Goal: Obtain resource: Obtain resource

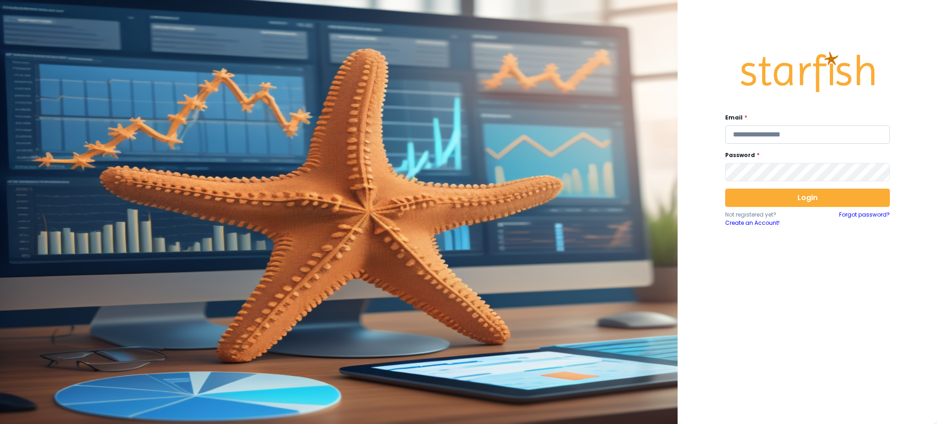
click at [836, 138] on input "email" at bounding box center [807, 134] width 165 height 18
type input "**********"
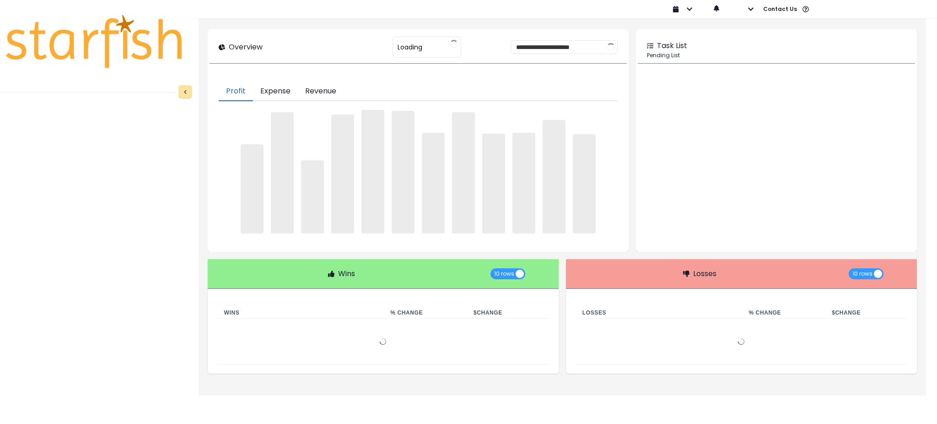
type input "********"
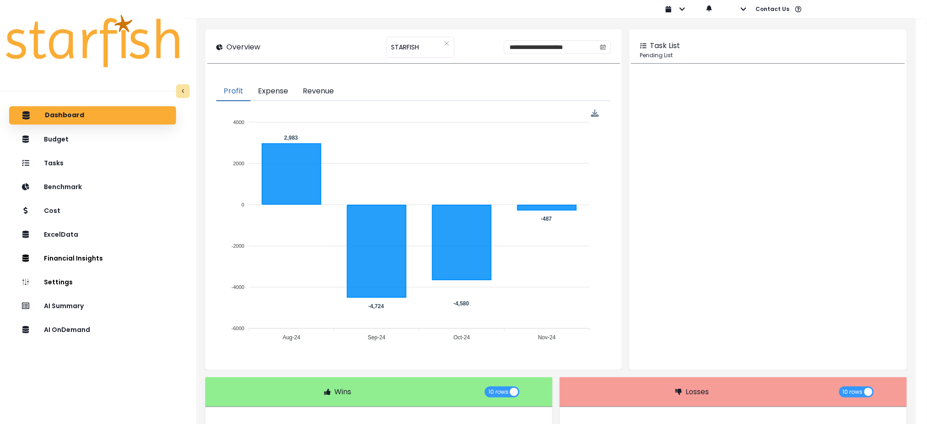
click at [111, 387] on div "Dashboard Budget Tasks Benchmark Cost ExcelData Financial Insights Location Ana…" at bounding box center [92, 281] width 185 height 355
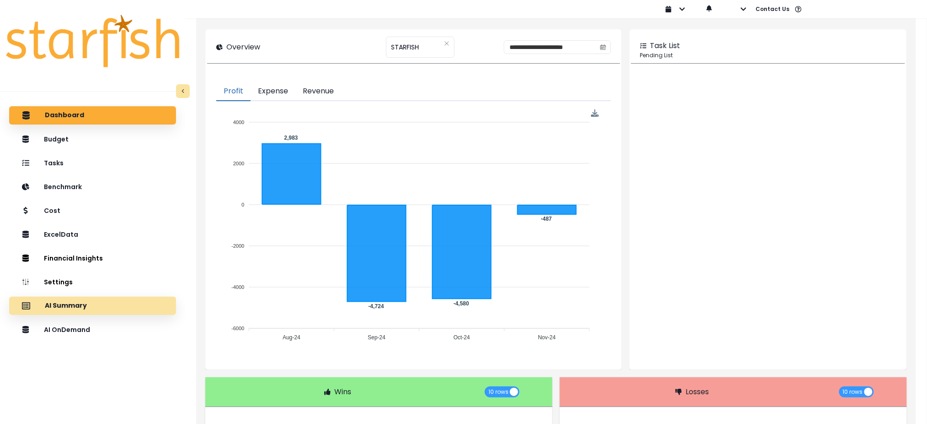
click at [82, 306] on p "AI Summary" at bounding box center [66, 305] width 42 height 8
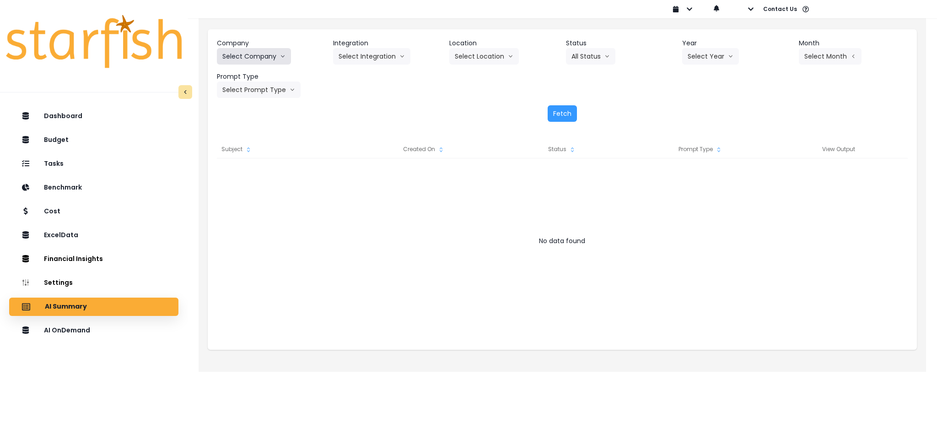
click at [271, 54] on button "Select Company" at bounding box center [254, 56] width 74 height 16
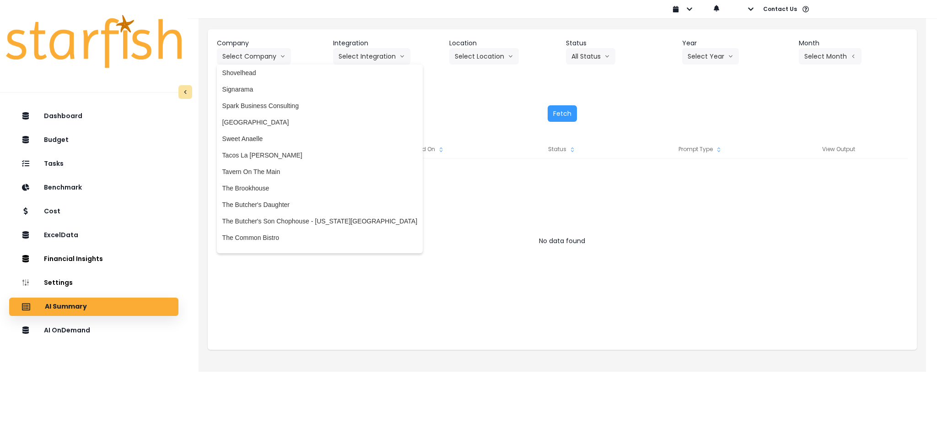
scroll to position [1874, 0]
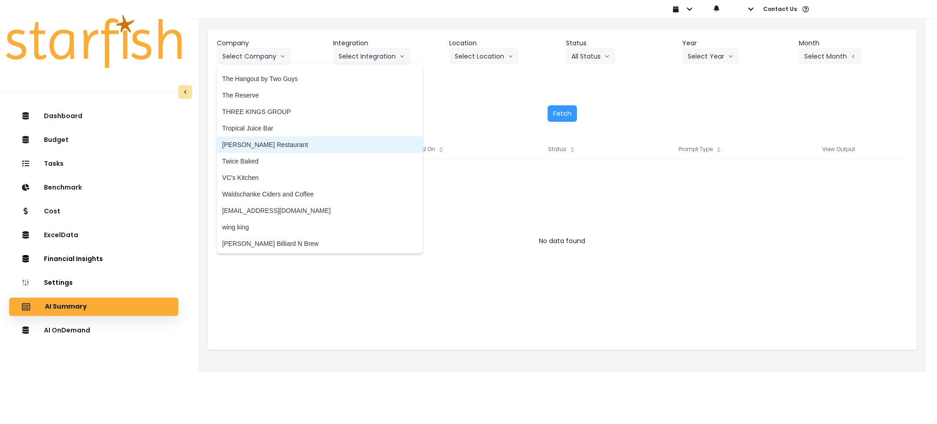
click at [257, 143] on span "[PERSON_NAME] Restaurant" at bounding box center [319, 144] width 195 height 9
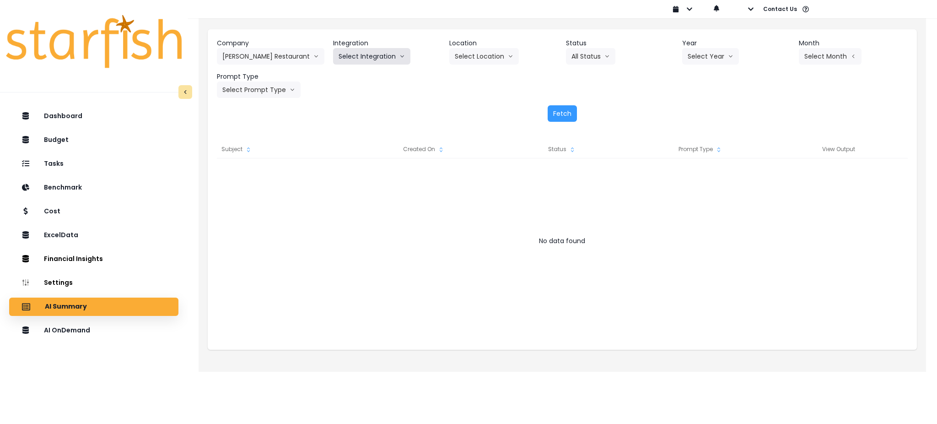
click at [379, 62] on button "Select Integration" at bounding box center [371, 56] width 77 height 16
click at [346, 68] on li "R365" at bounding box center [346, 75] width 26 height 16
click at [498, 61] on button "Select Location" at bounding box center [484, 56] width 70 height 16
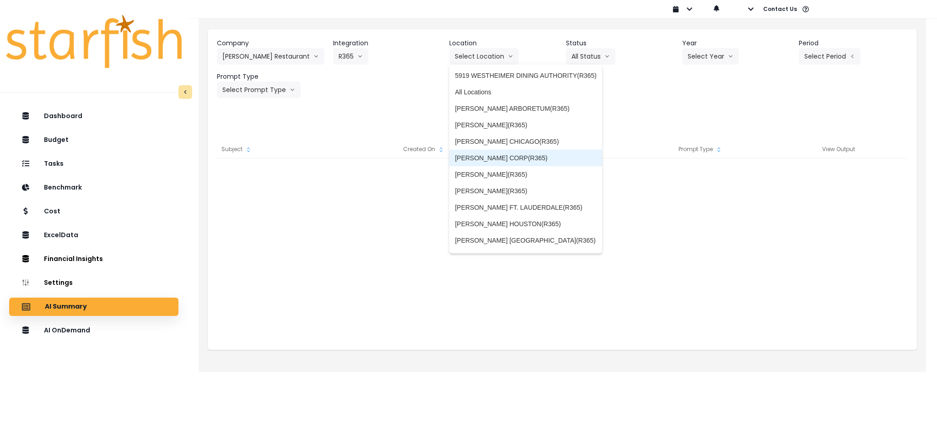
click at [503, 161] on span "[PERSON_NAME] CORP(R365)" at bounding box center [526, 157] width 142 height 9
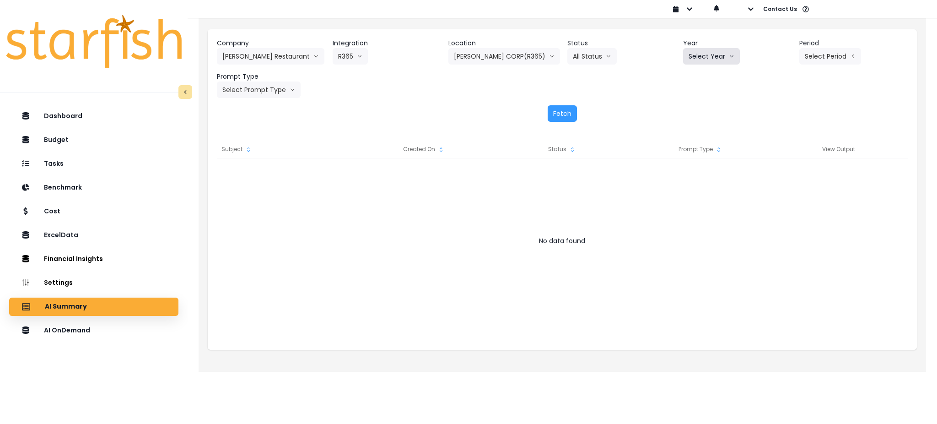
click at [736, 56] on button "Select Year" at bounding box center [711, 56] width 57 height 16
click at [707, 109] on li "2025" at bounding box center [695, 108] width 25 height 16
click at [831, 48] on button "Select Period" at bounding box center [830, 56] width 62 height 16
click at [782, 156] on span "P7" at bounding box center [787, 157] width 11 height 9
click at [275, 88] on button "Select Prompt Type" at bounding box center [259, 89] width 84 height 16
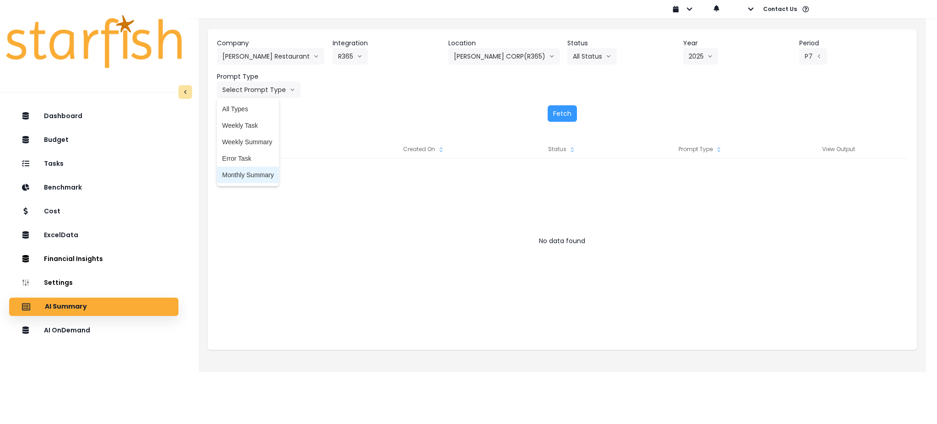
click at [246, 176] on span "Monthly Summary" at bounding box center [248, 174] width 52 height 9
click at [567, 120] on button "Fetch" at bounding box center [562, 113] width 29 height 16
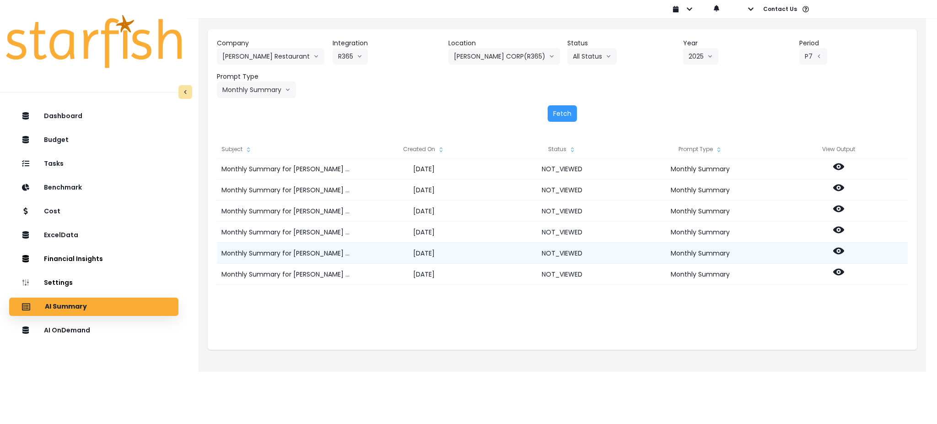
click at [837, 252] on icon at bounding box center [838, 250] width 11 height 7
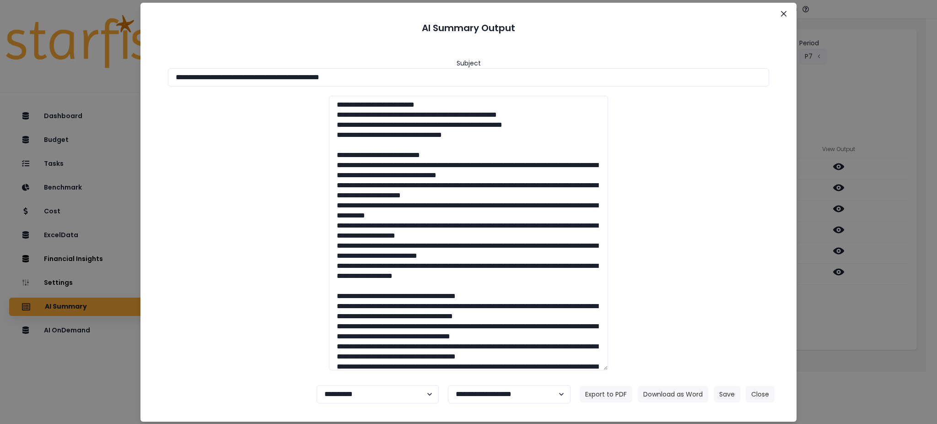
drag, startPoint x: 399, startPoint y: 77, endPoint x: 0, endPoint y: 74, distance: 398.9
click at [0, 74] on div "**********" at bounding box center [468, 212] width 937 height 424
click at [682, 396] on button "Download as Word" at bounding box center [673, 394] width 70 height 16
click at [845, 333] on div "**********" at bounding box center [468, 212] width 937 height 424
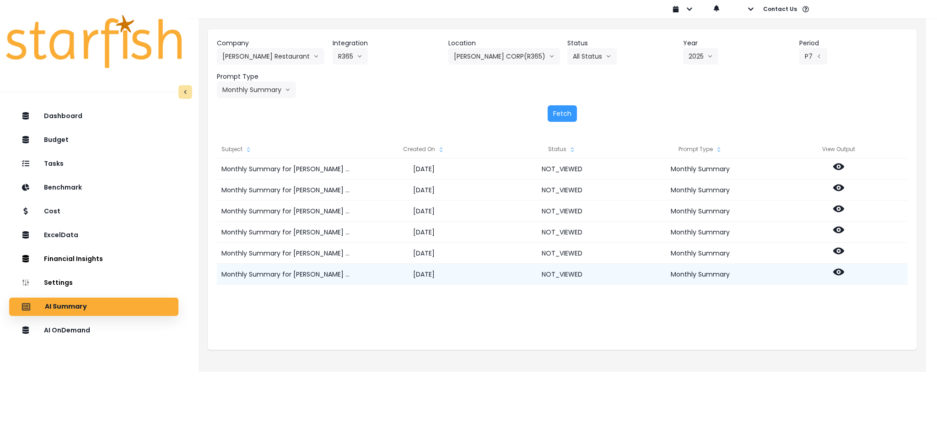
click at [837, 274] on icon at bounding box center [838, 272] width 11 height 7
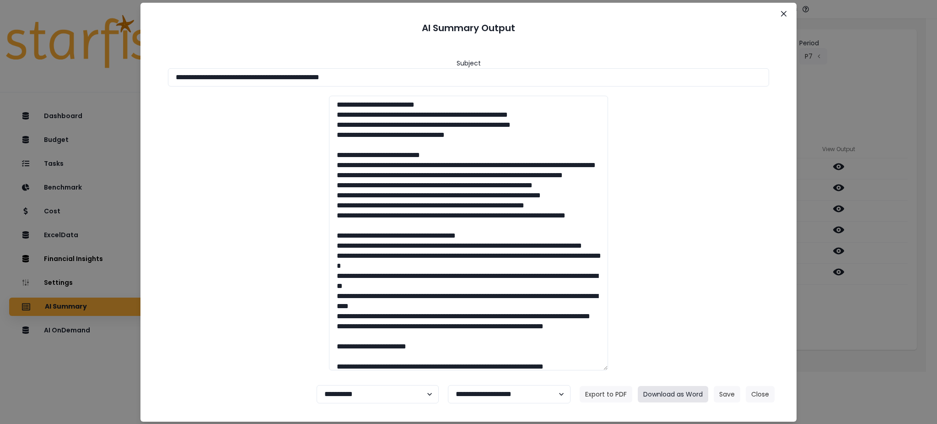
click at [691, 392] on button "Download as Word" at bounding box center [673, 394] width 70 height 16
click at [761, 394] on button "Close" at bounding box center [760, 394] width 29 height 16
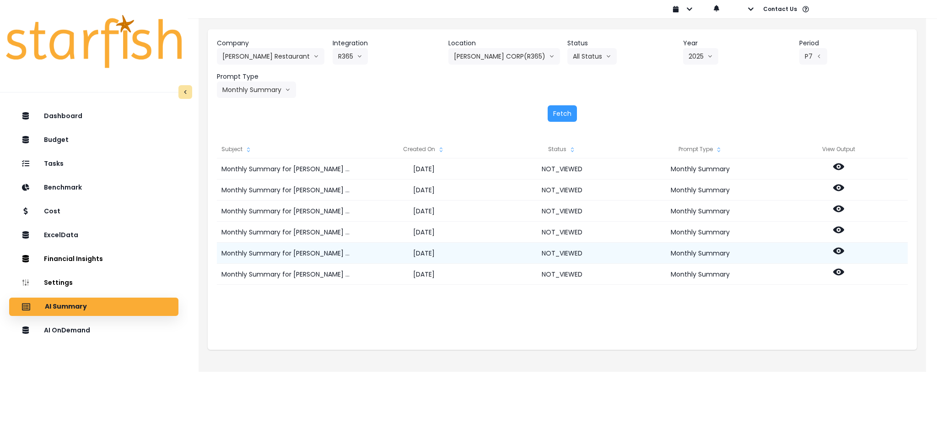
click at [843, 251] on icon at bounding box center [838, 250] width 11 height 7
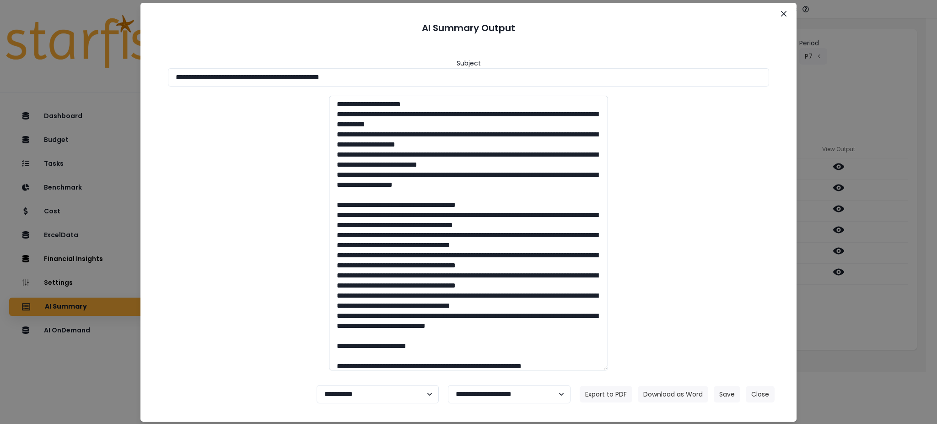
scroll to position [122, 0]
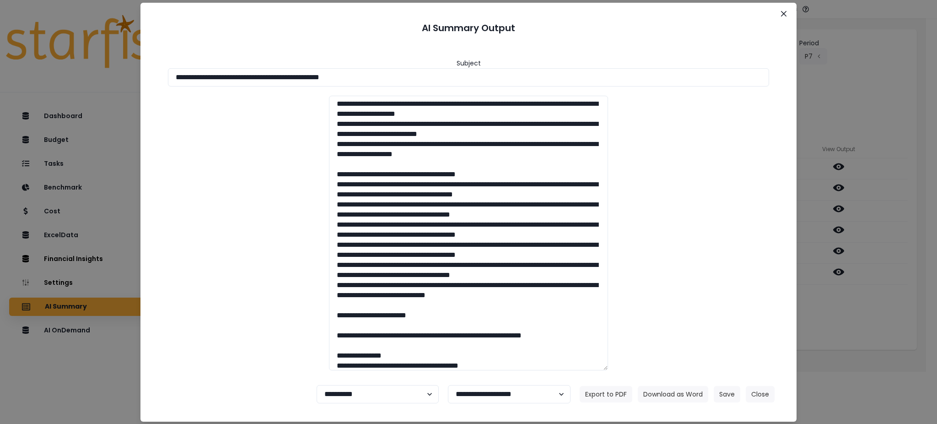
click at [288, 307] on div at bounding box center [468, 233] width 619 height 274
click at [772, 396] on button "Close" at bounding box center [760, 394] width 29 height 16
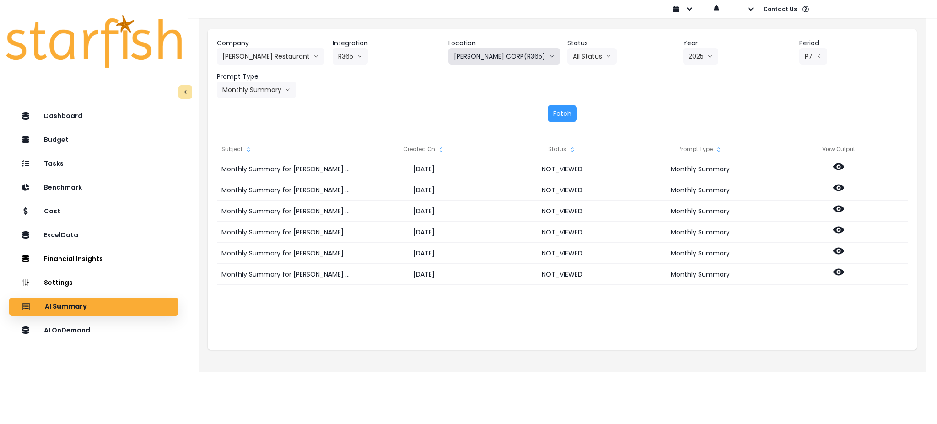
click at [491, 48] on button "[PERSON_NAME] CORP(R365)" at bounding box center [504, 56] width 112 height 16
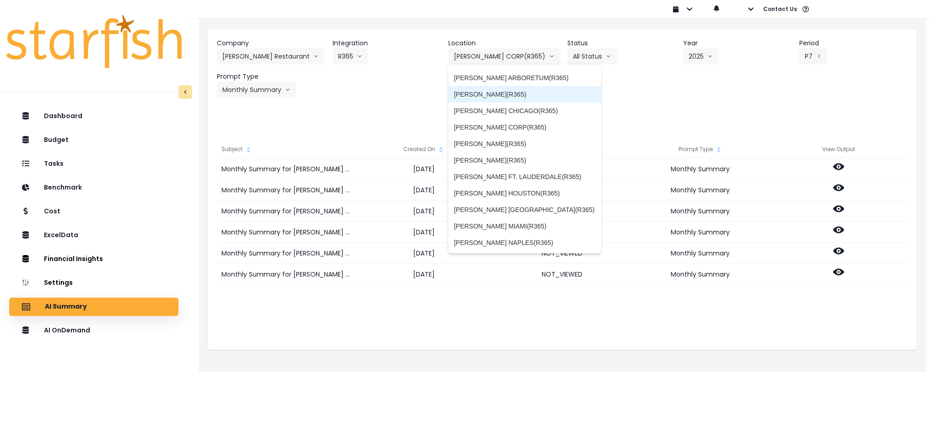
scroll to position [97, 0]
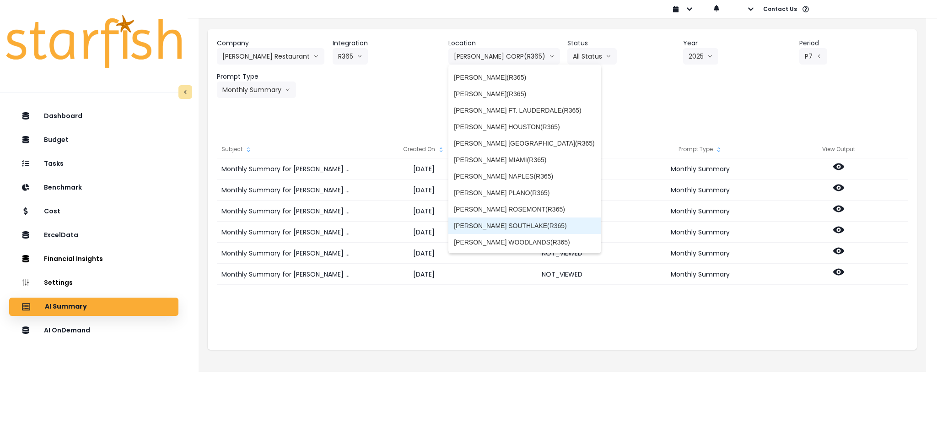
click at [516, 221] on span "[PERSON_NAME] SOUTHLAKE(R365)" at bounding box center [525, 225] width 142 height 9
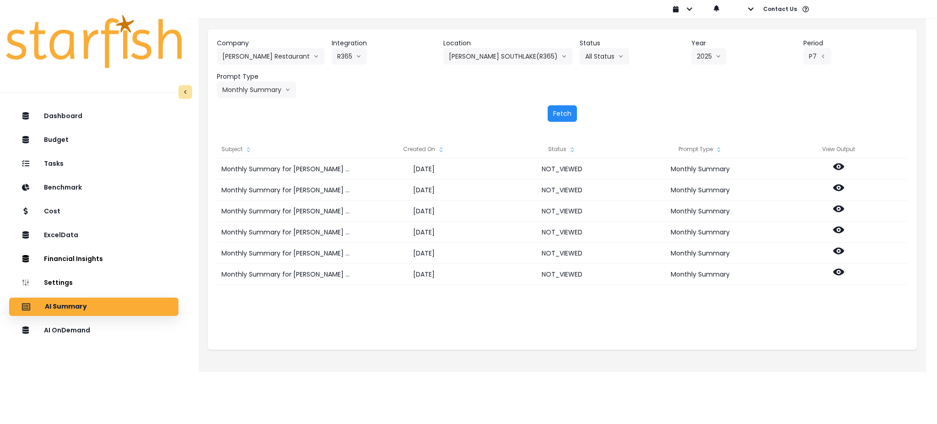
click at [569, 117] on button "Fetch" at bounding box center [562, 113] width 29 height 16
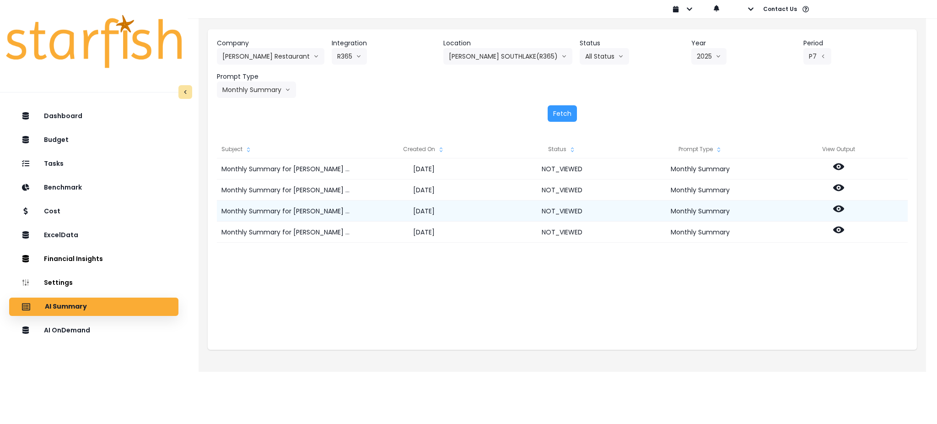
click at [838, 205] on icon at bounding box center [838, 208] width 11 height 7
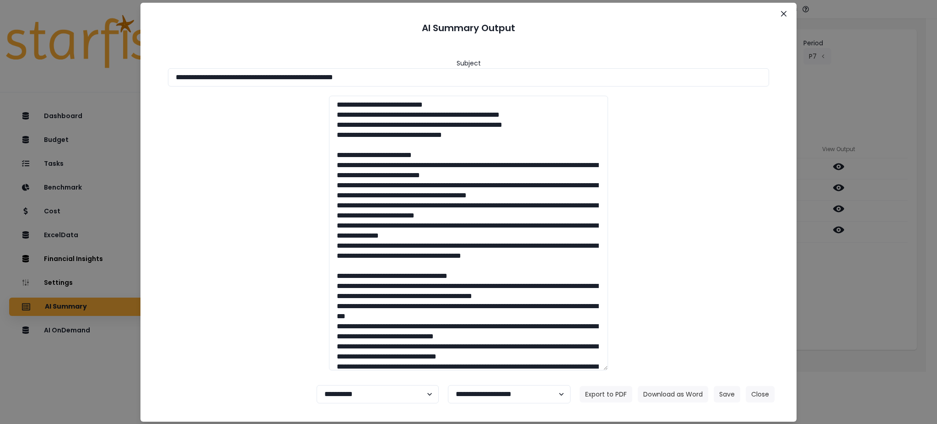
drag, startPoint x: 467, startPoint y: 80, endPoint x: 0, endPoint y: 57, distance: 468.0
click at [0, 57] on div "**********" at bounding box center [468, 212] width 937 height 424
click at [684, 396] on button "Download as Word" at bounding box center [673, 394] width 70 height 16
click at [862, 264] on div "**********" at bounding box center [468, 212] width 937 height 424
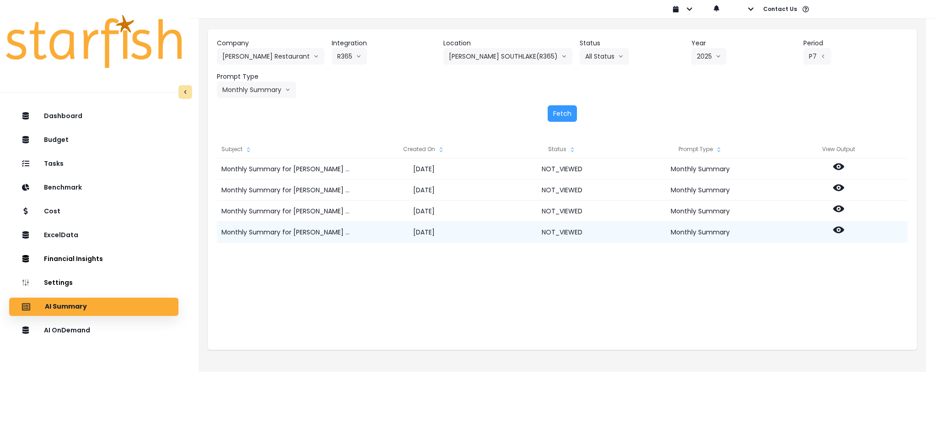
click at [840, 230] on icon at bounding box center [838, 229] width 11 height 7
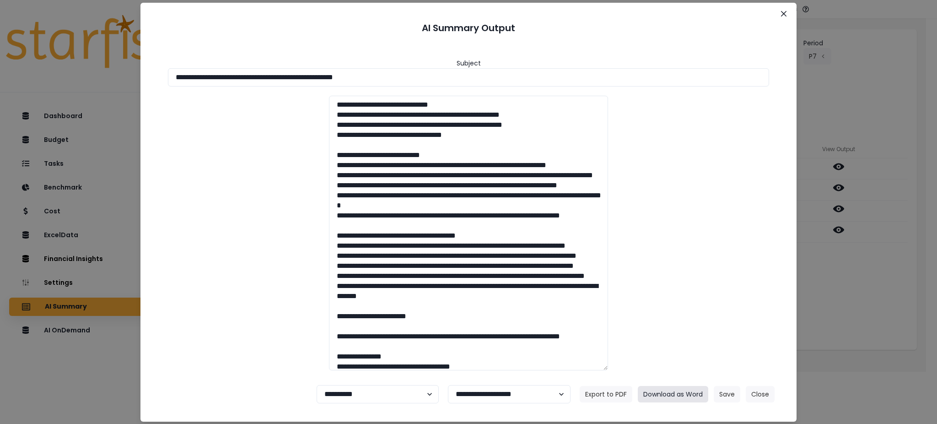
click at [686, 394] on button "Download as Word" at bounding box center [673, 394] width 70 height 16
click at [757, 391] on button "Close" at bounding box center [760, 394] width 29 height 16
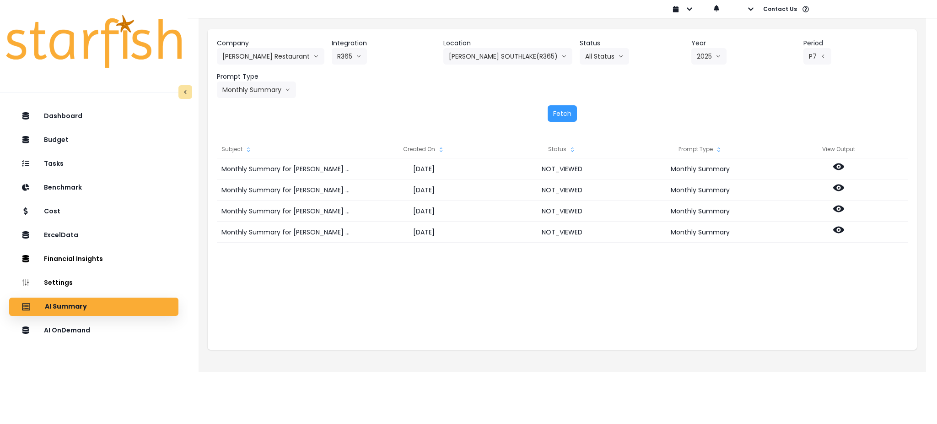
click at [515, 66] on div "Company [PERSON_NAME] Restaurant 86 Costs Asti Bagel Cafe Balance Grille Bald G…" at bounding box center [562, 67] width 691 height 59
click at [516, 51] on button "[PERSON_NAME] SOUTHLAKE(R365)" at bounding box center [507, 56] width 129 height 16
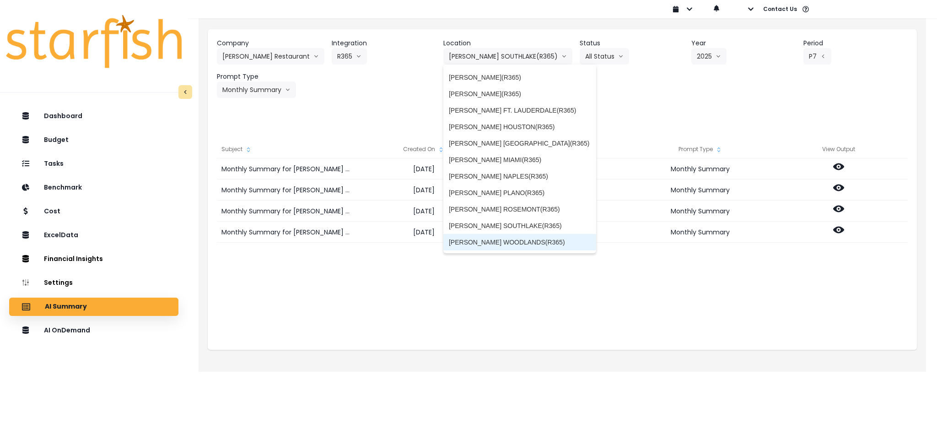
click at [500, 234] on li "[PERSON_NAME] WOODLANDS(R365)" at bounding box center [519, 242] width 153 height 16
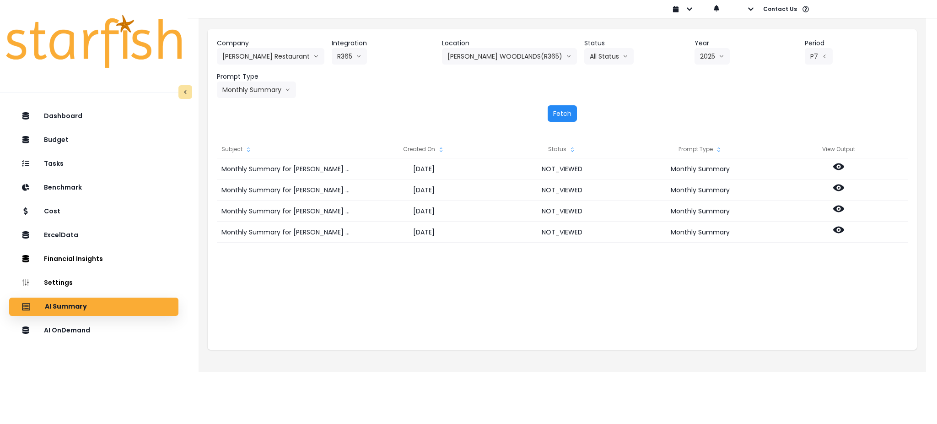
click at [552, 114] on button "Fetch" at bounding box center [562, 113] width 29 height 16
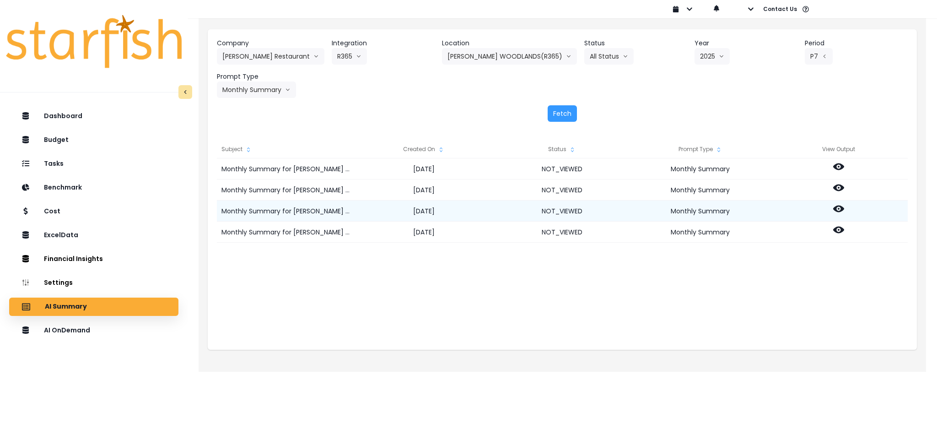
click at [839, 207] on icon at bounding box center [838, 208] width 11 height 11
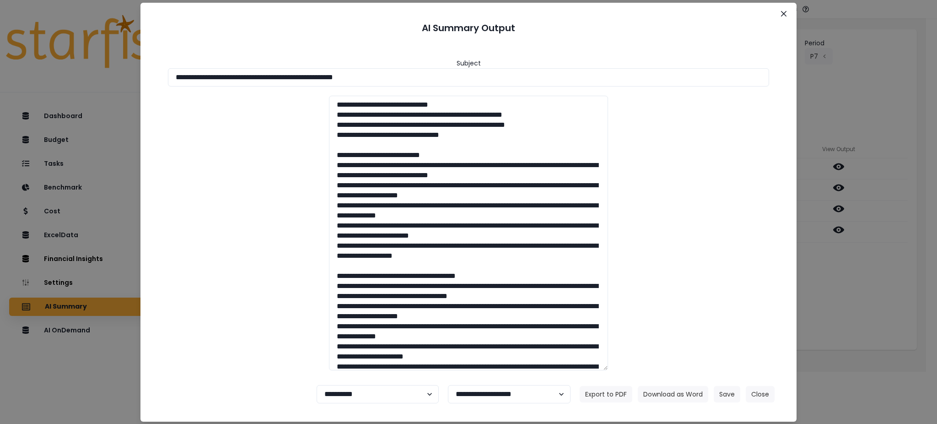
drag, startPoint x: 433, startPoint y: 77, endPoint x: 0, endPoint y: 57, distance: 433.6
click at [0, 56] on div "**********" at bounding box center [468, 212] width 937 height 424
click at [661, 393] on button "Download as Word" at bounding box center [673, 394] width 70 height 16
click at [886, 292] on div "**********" at bounding box center [468, 212] width 937 height 424
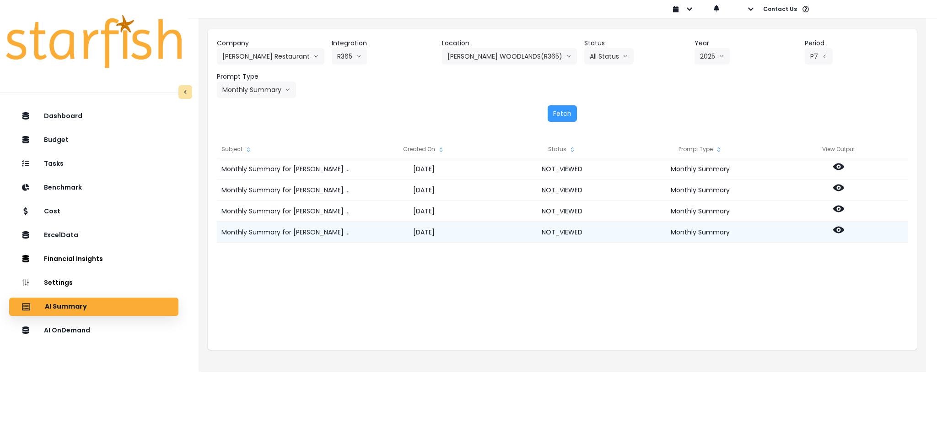
click at [842, 229] on icon at bounding box center [838, 229] width 11 height 7
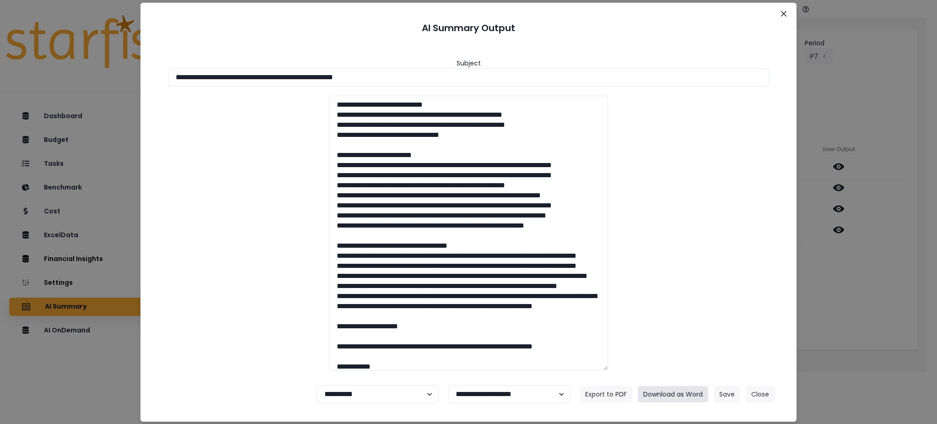
click at [676, 388] on button "Download as Word" at bounding box center [673, 394] width 70 height 16
